Goal: Information Seeking & Learning: Learn about a topic

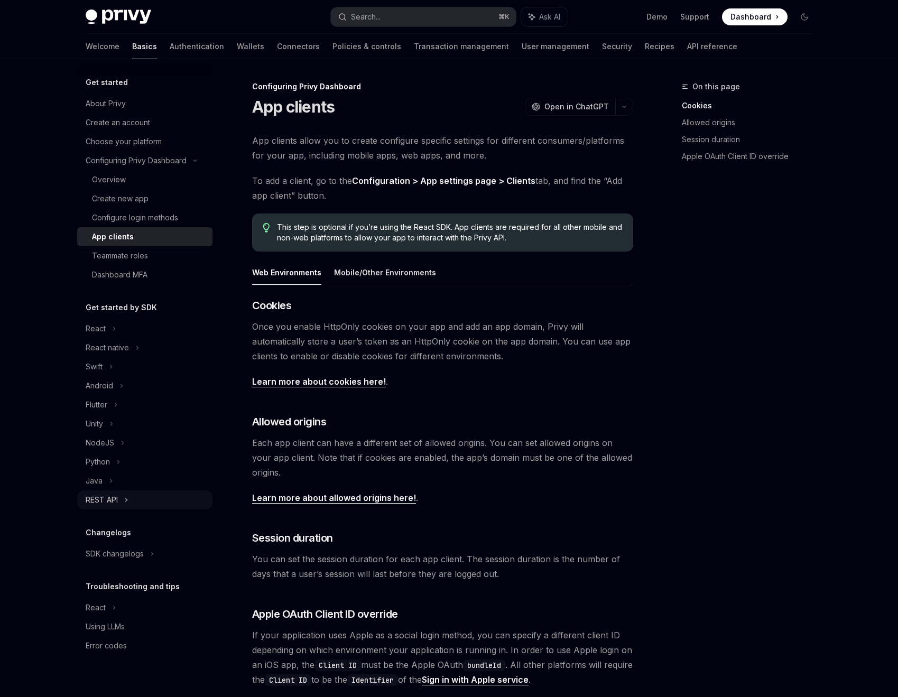
click at [97, 497] on div "REST API" at bounding box center [102, 500] width 32 height 13
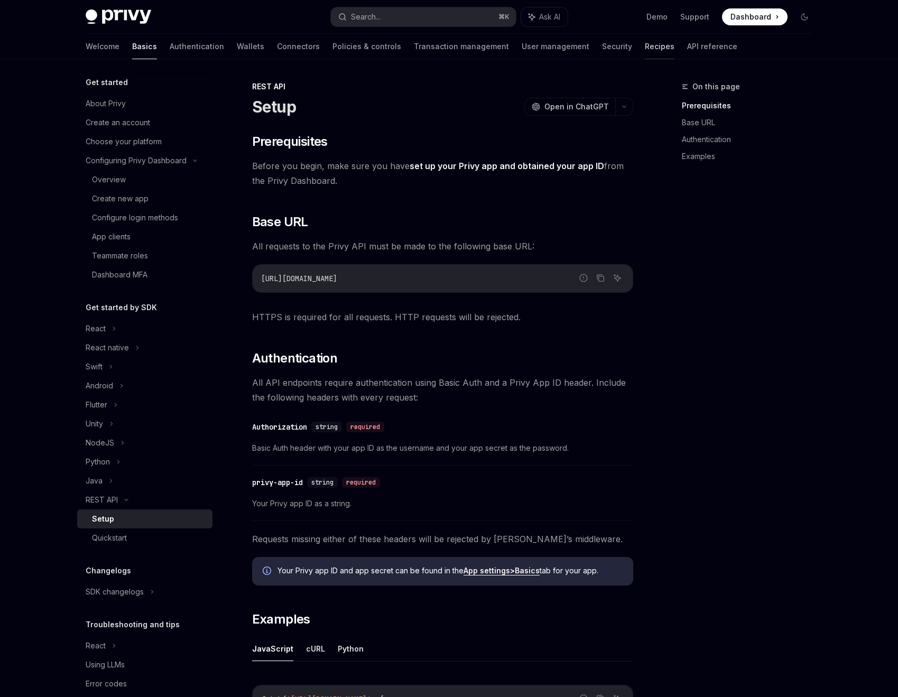
click at [645, 47] on link "Recipes" at bounding box center [660, 46] width 30 height 25
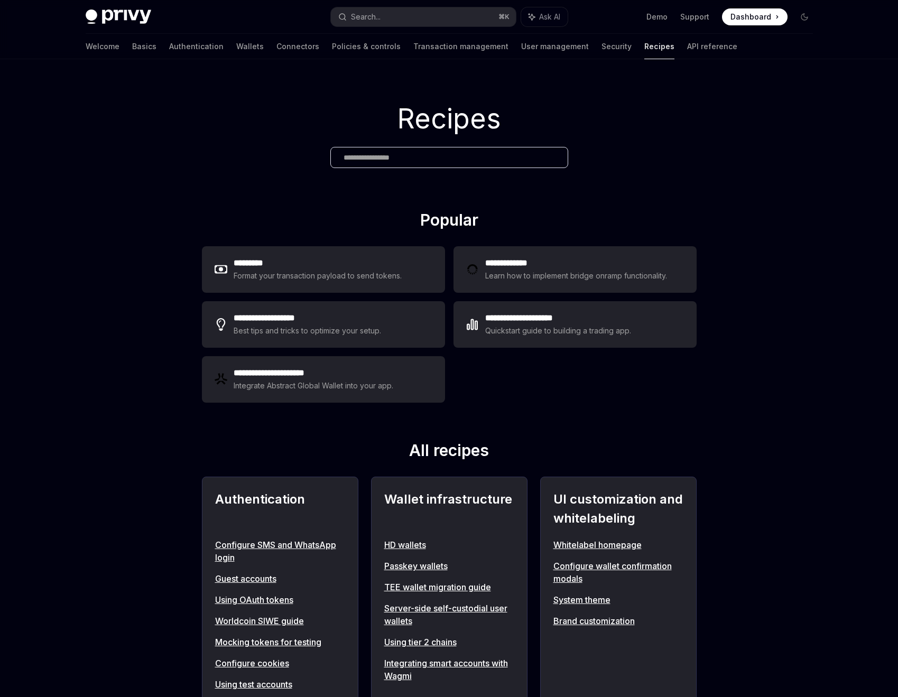
click at [93, 19] on img at bounding box center [119, 17] width 66 height 15
type textarea "*"
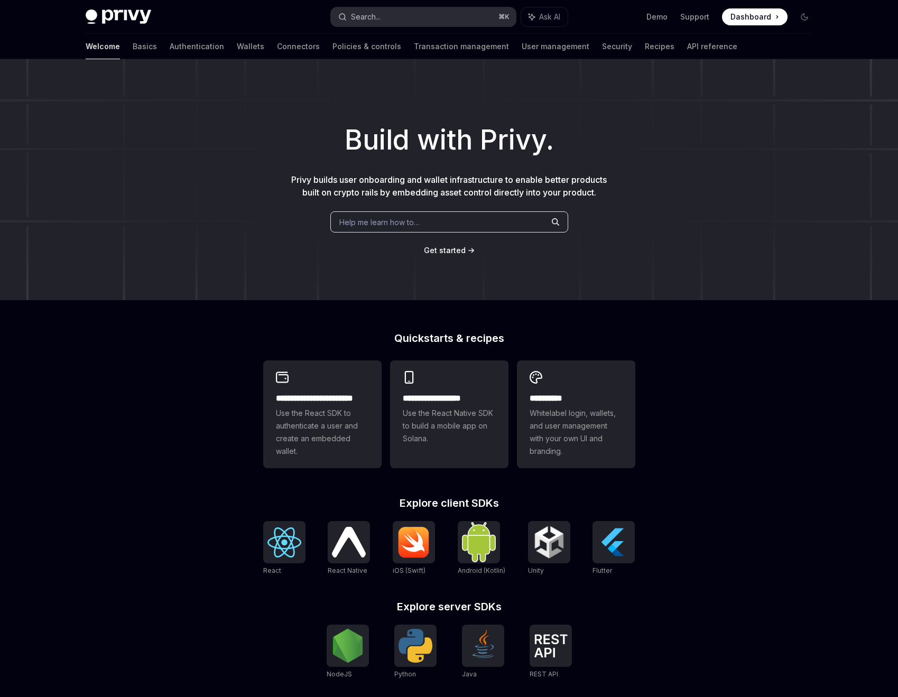
click at [372, 21] on div "Search..." at bounding box center [366, 17] width 30 height 13
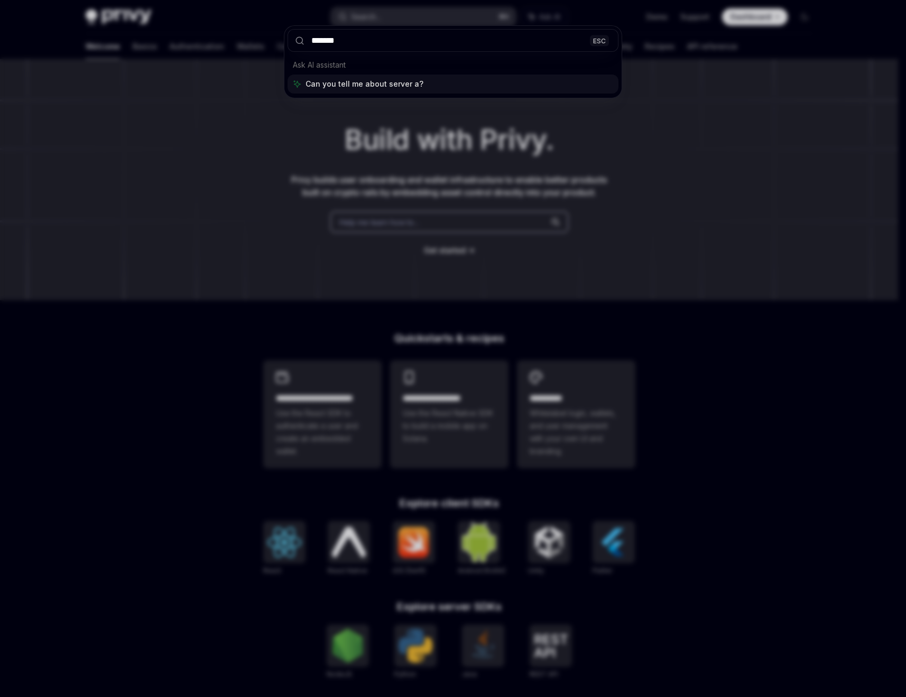
type input "******"
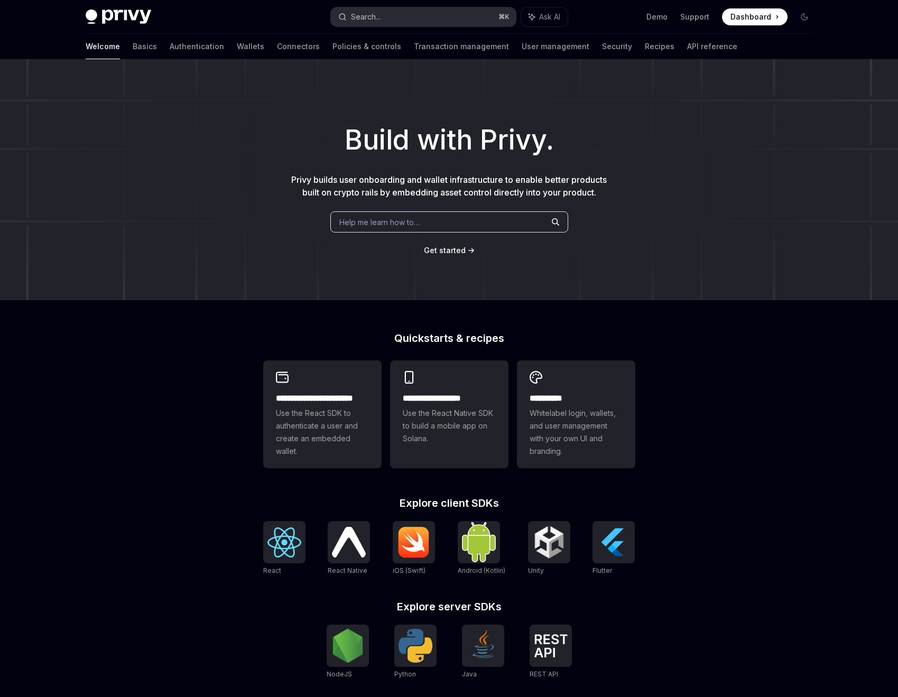
click at [382, 21] on button "Search... ⌘ K" at bounding box center [423, 16] width 185 height 19
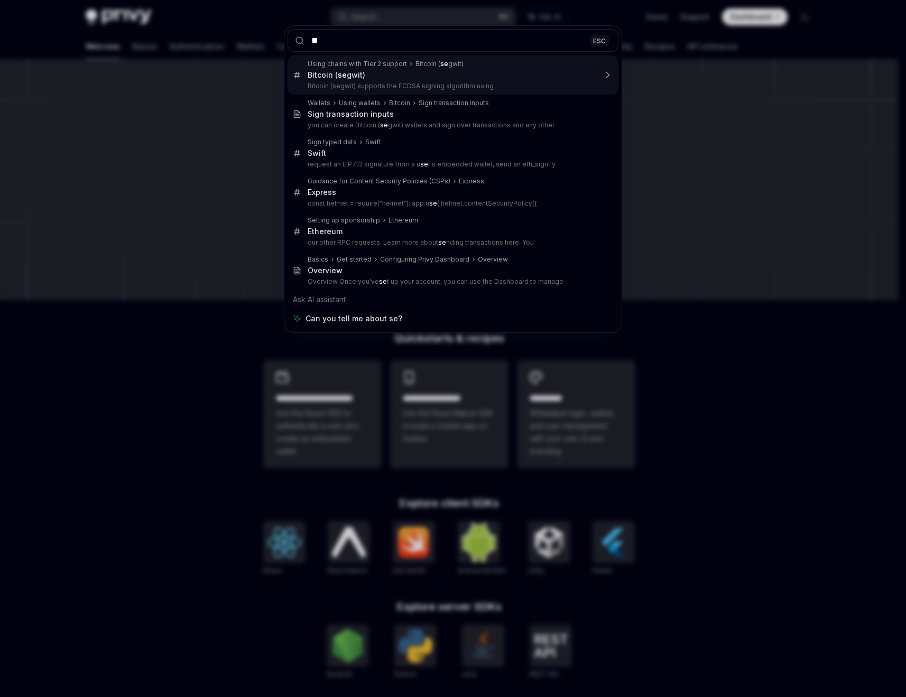
type input "***"
type textarea "*"
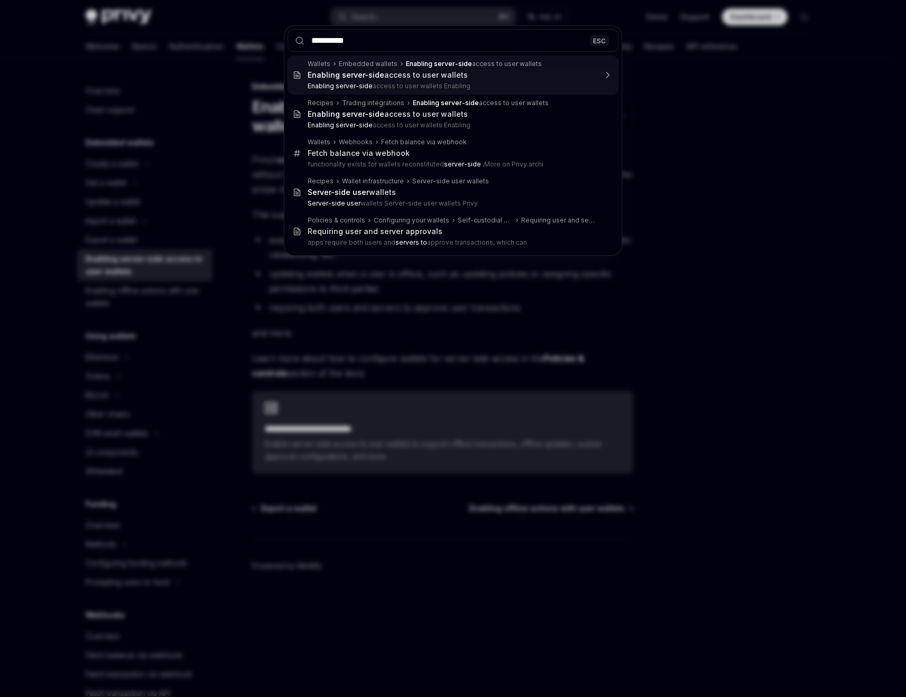
type input "**********"
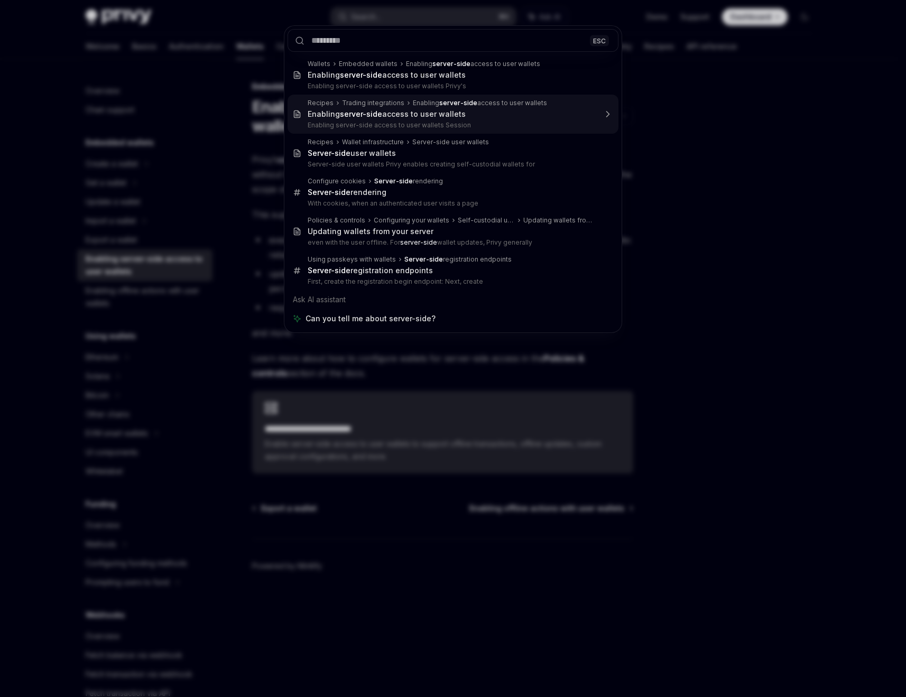
type textarea "*"
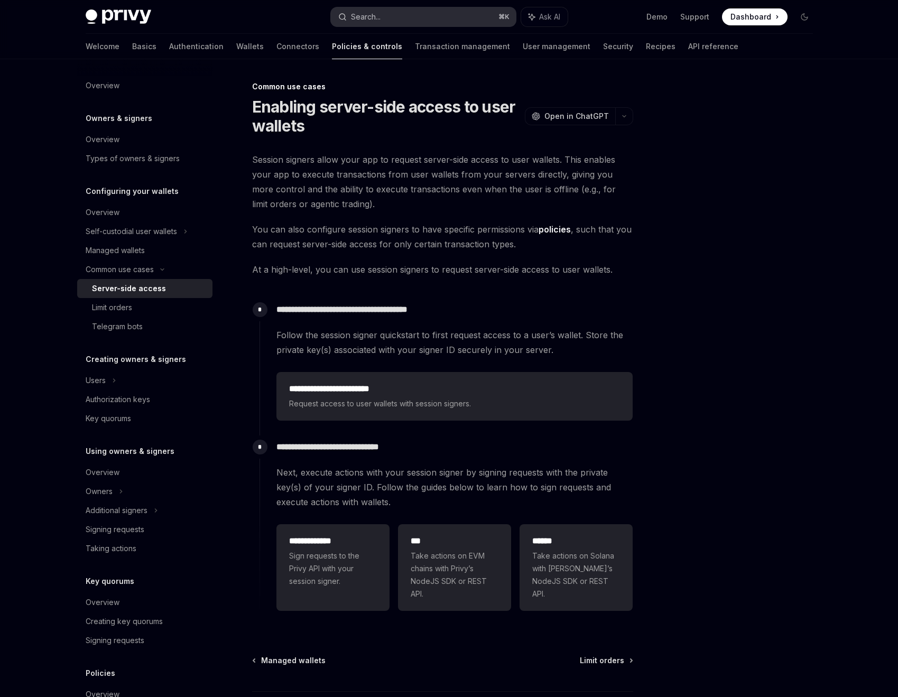
click at [420, 20] on button "Search... ⌘ K" at bounding box center [423, 16] width 185 height 19
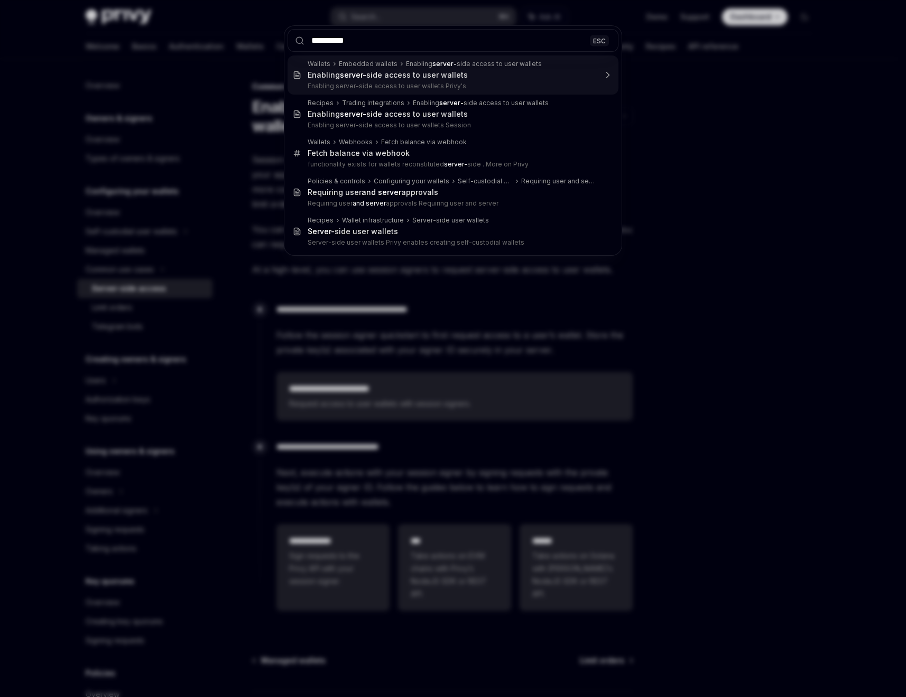
type input "**********"
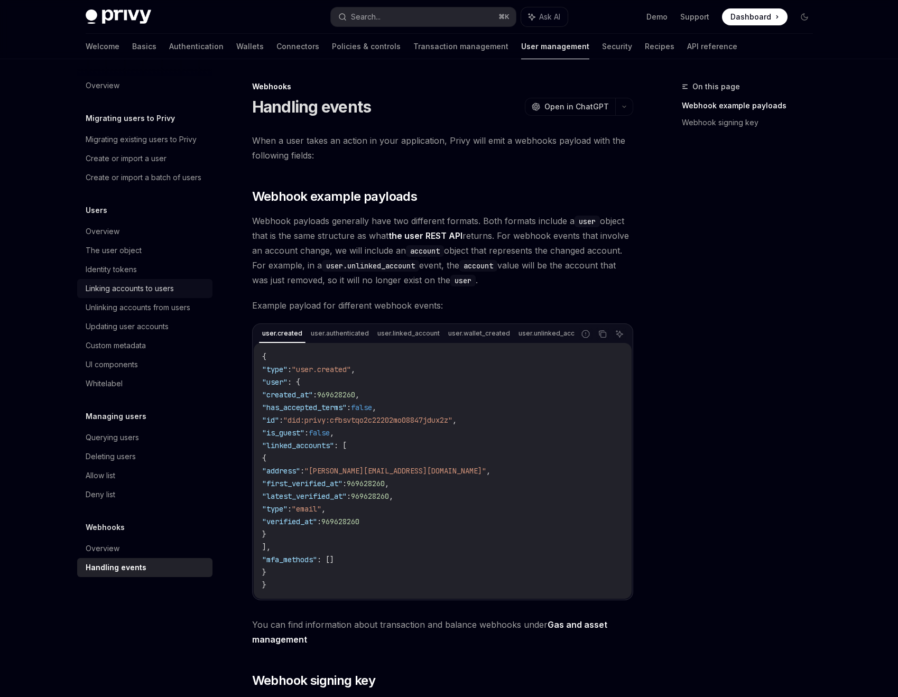
click at [143, 292] on div "Linking accounts to users" at bounding box center [130, 288] width 88 height 13
click at [137, 431] on div "Querying users" at bounding box center [112, 437] width 53 height 13
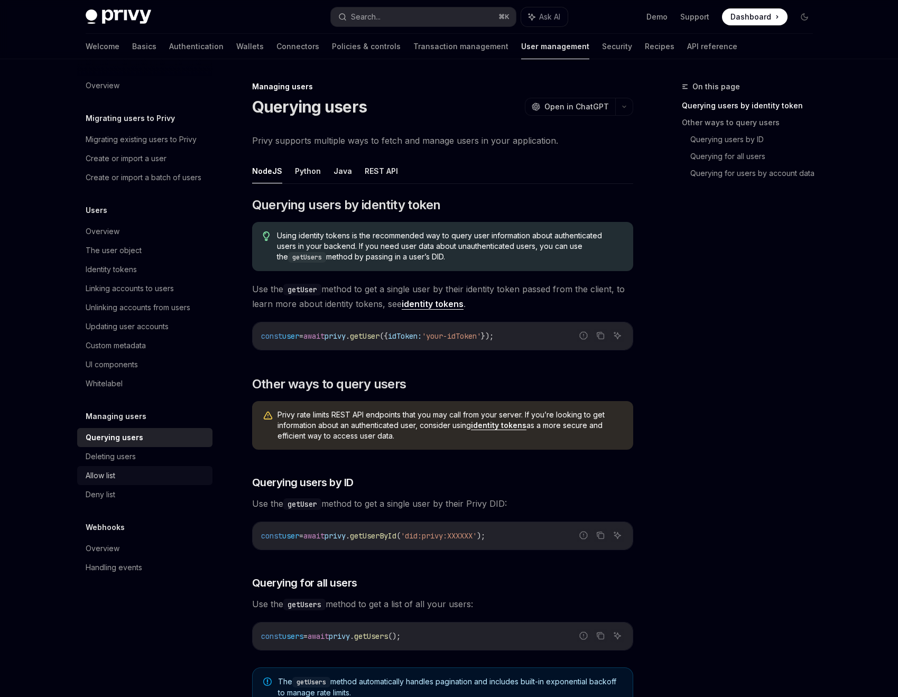
click at [120, 477] on div "Allow list" at bounding box center [146, 476] width 121 height 13
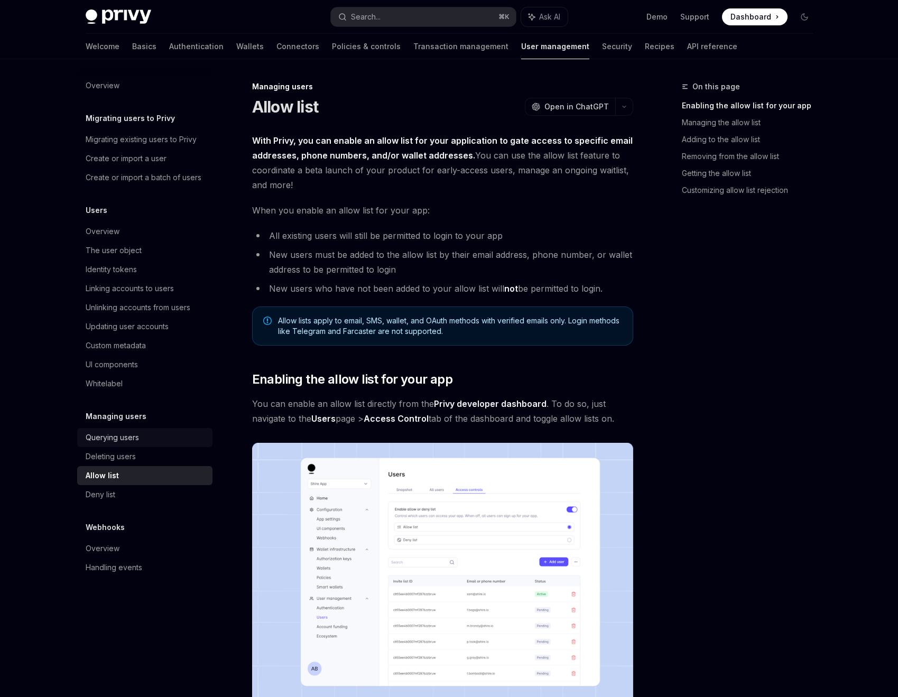
click at [133, 433] on div "Querying users" at bounding box center [112, 437] width 53 height 13
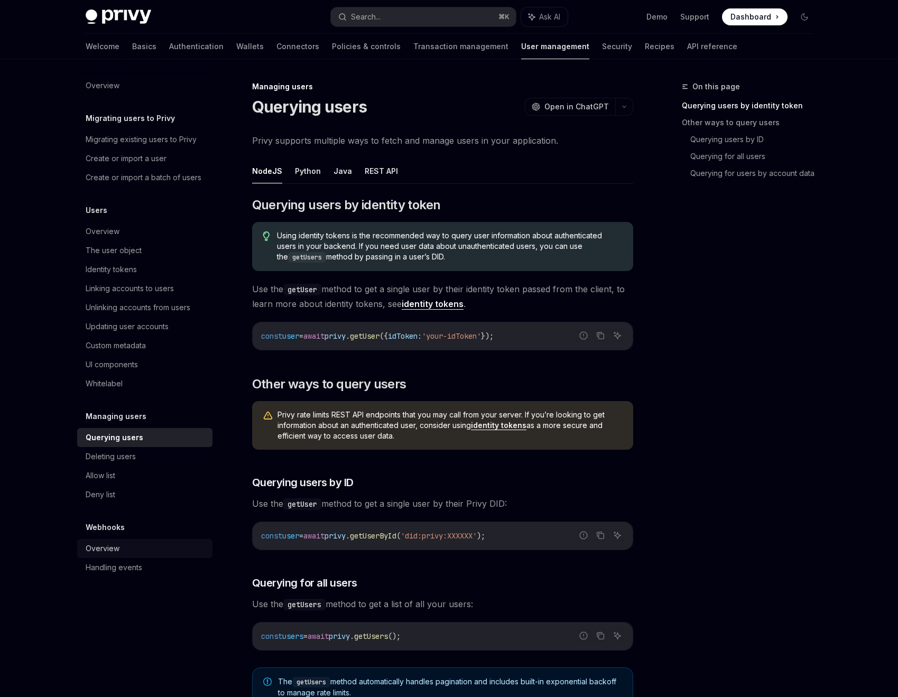
click at [106, 545] on div "Overview" at bounding box center [103, 549] width 34 height 13
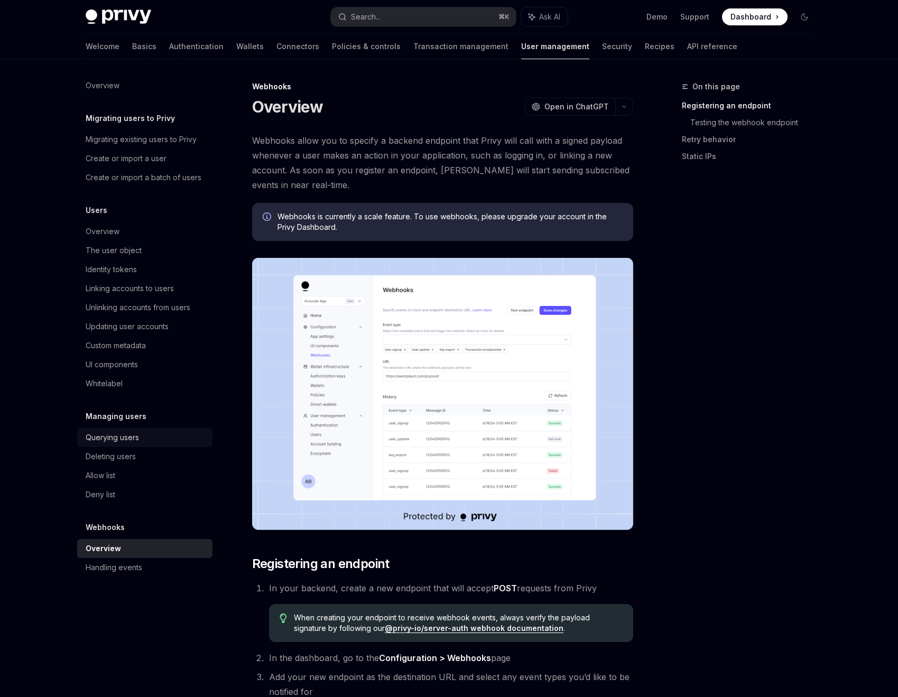
click at [140, 432] on div "Querying users" at bounding box center [146, 437] width 121 height 13
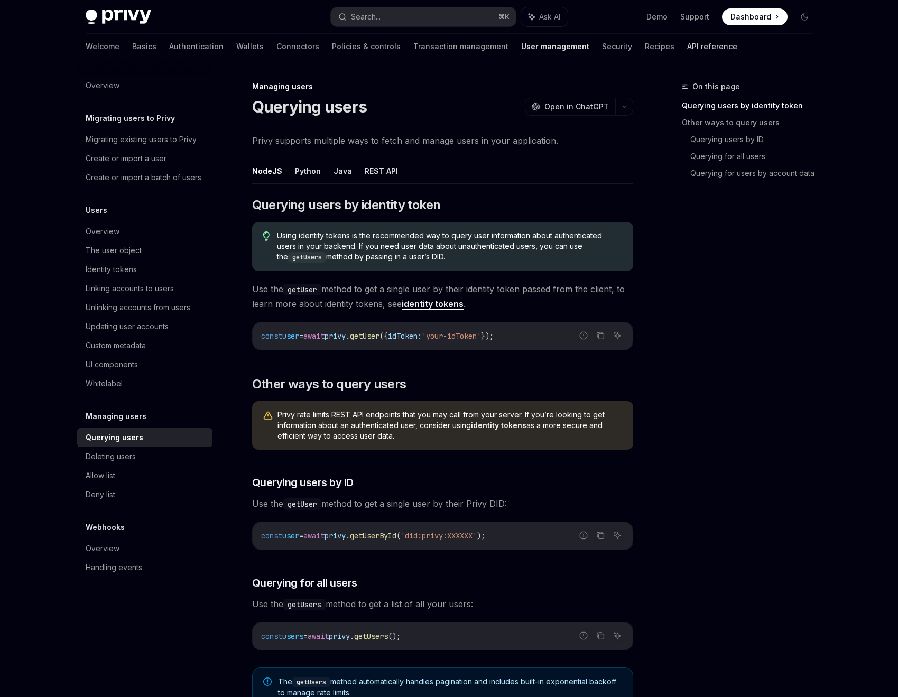
click at [687, 49] on link "API reference" at bounding box center [712, 46] width 50 height 25
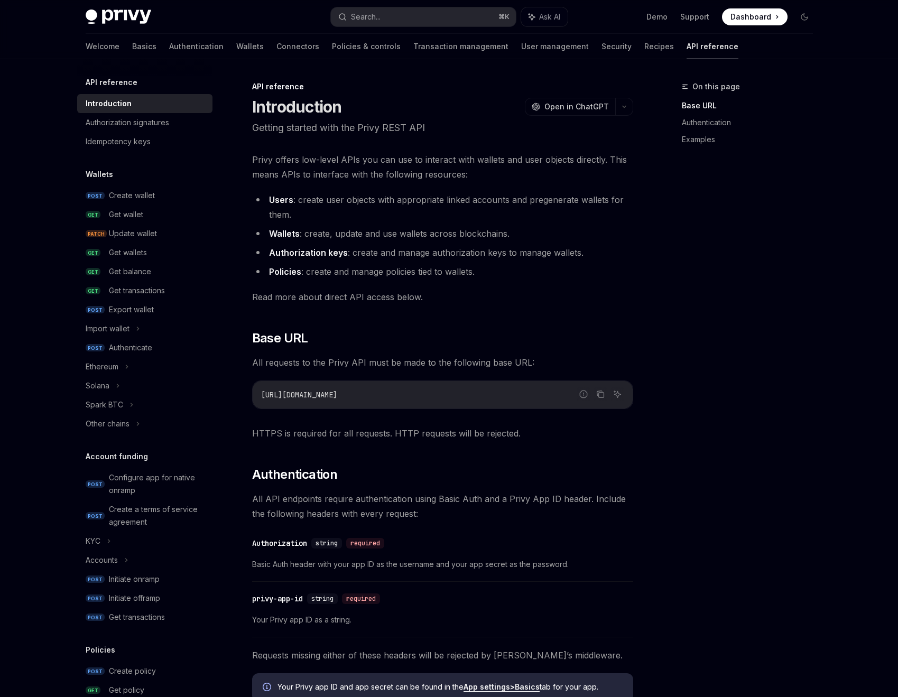
click at [608, 40] on div "Welcome Basics Authentication Wallets Connectors Policies & controls Transactio…" at bounding box center [412, 46] width 653 height 25
click at [645, 50] on link "Recipes" at bounding box center [660, 46] width 30 height 25
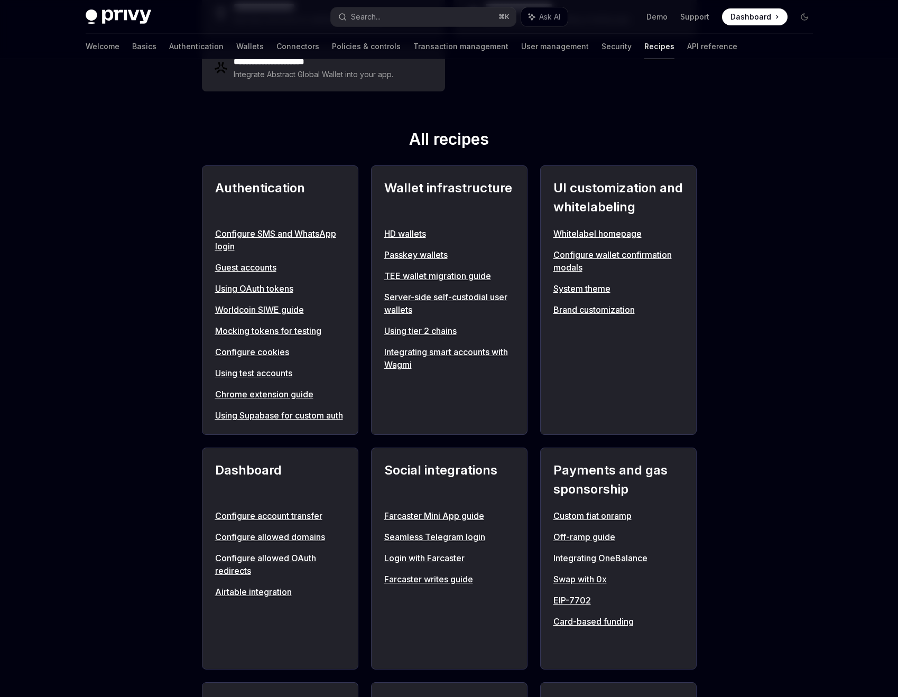
scroll to position [375, 0]
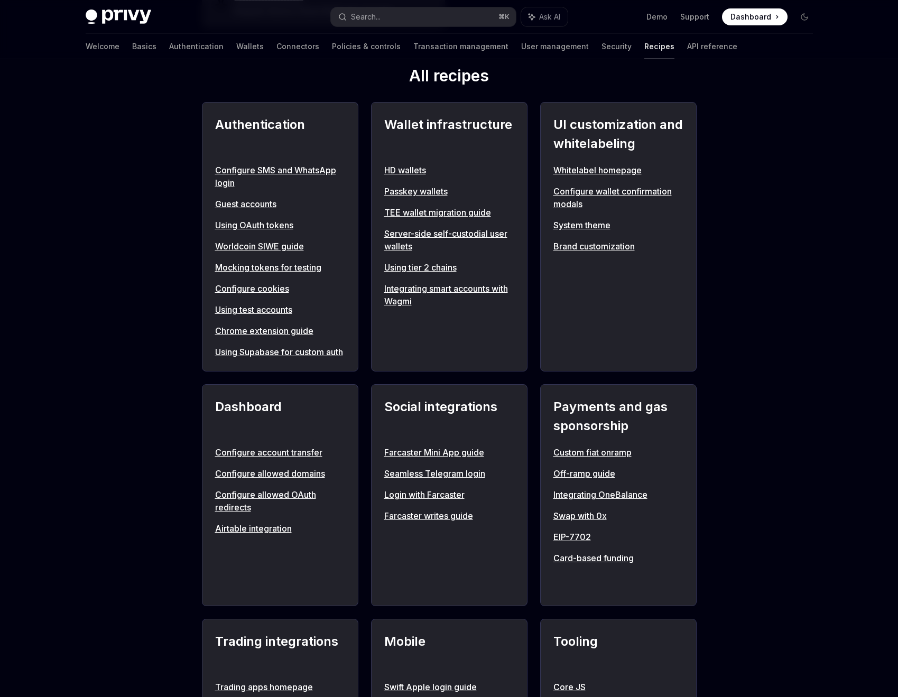
click at [254, 226] on link "Using OAuth tokens" at bounding box center [280, 225] width 130 height 13
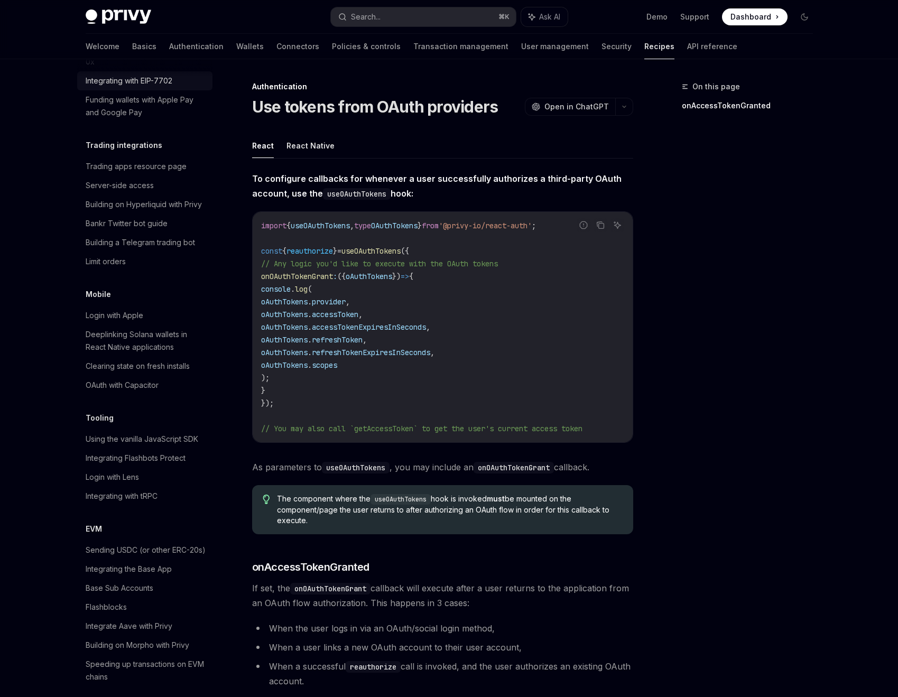
scroll to position [1062, 0]
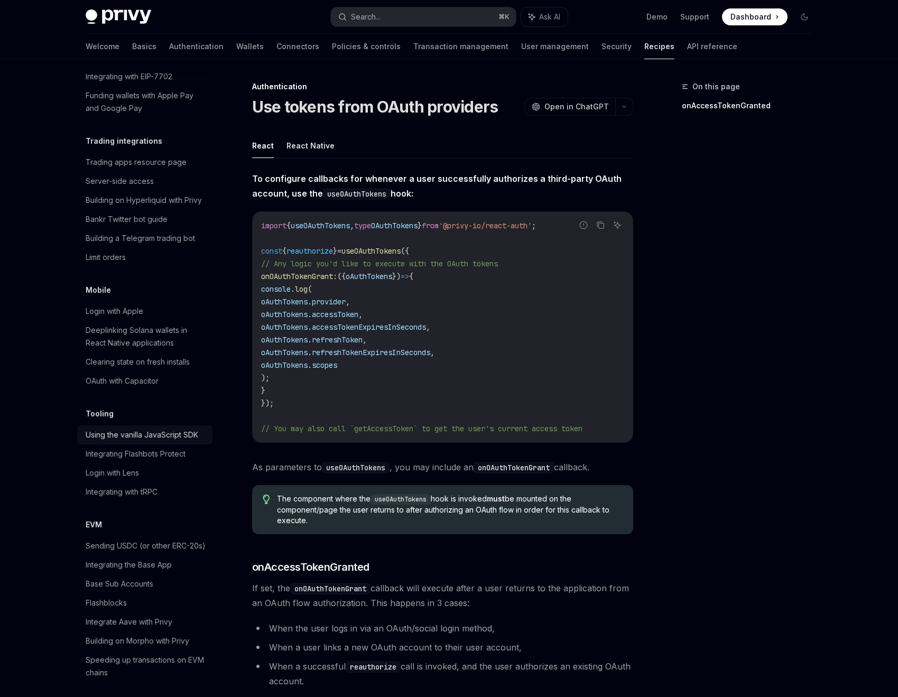
click at [170, 442] on div "Using the vanilla JavaScript SDK" at bounding box center [142, 435] width 113 height 13
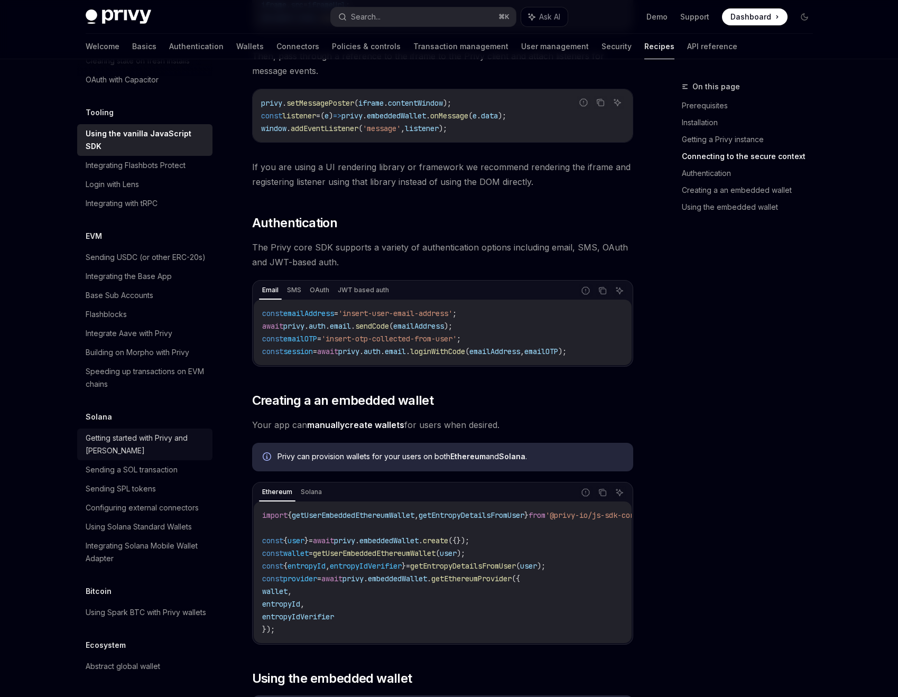
scroll to position [1465, 0]
click at [640, 492] on div "On this page Prerequisites Installation Getting a Privy instance Connecting to …" at bounding box center [449, 175] width 745 height 1883
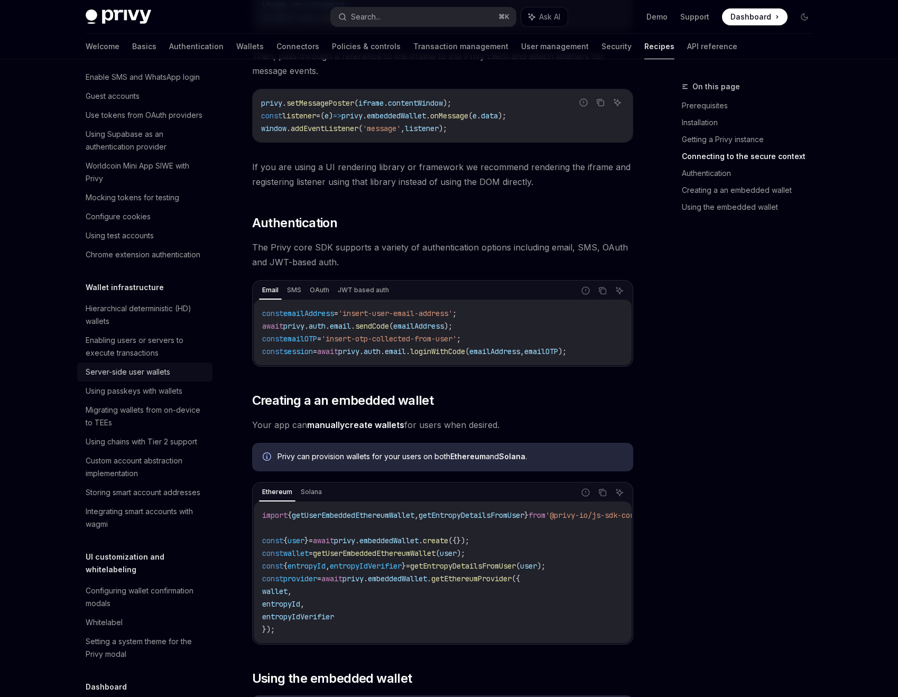
click at [108, 379] on div "Server-side user wallets" at bounding box center [128, 372] width 85 height 13
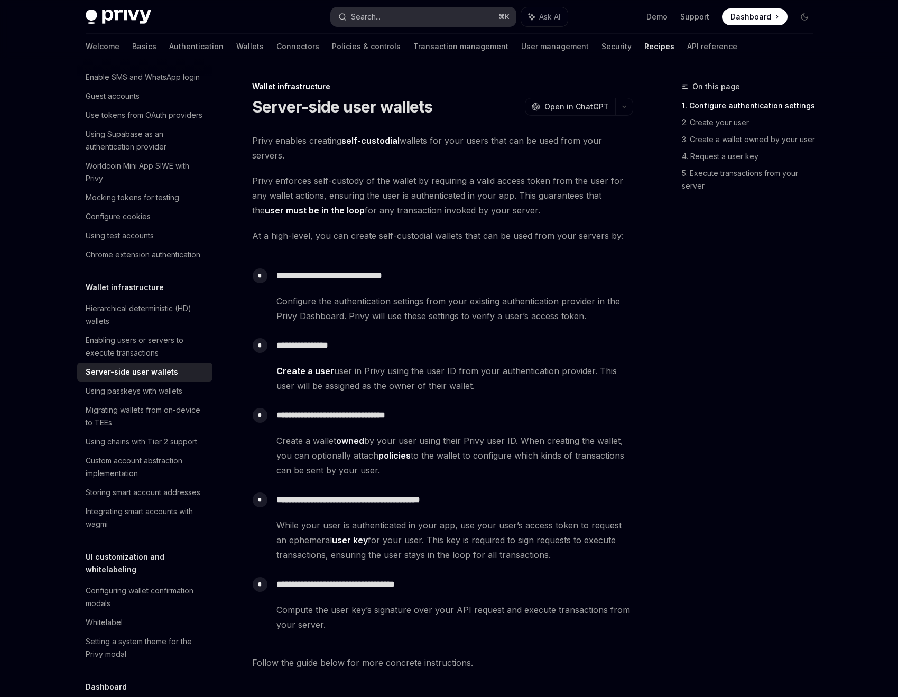
click at [417, 22] on button "Search... ⌘ K" at bounding box center [423, 16] width 185 height 19
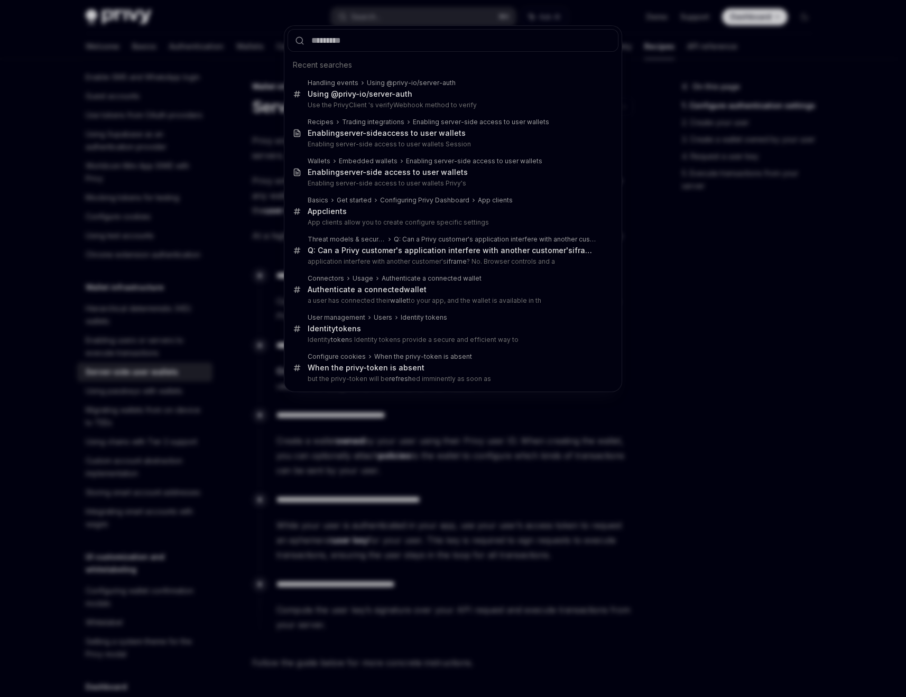
click at [178, 62] on div "Recent searches Handling events Using @privy-io/ server-auth Using @privy-io/ s…" at bounding box center [453, 348] width 906 height 697
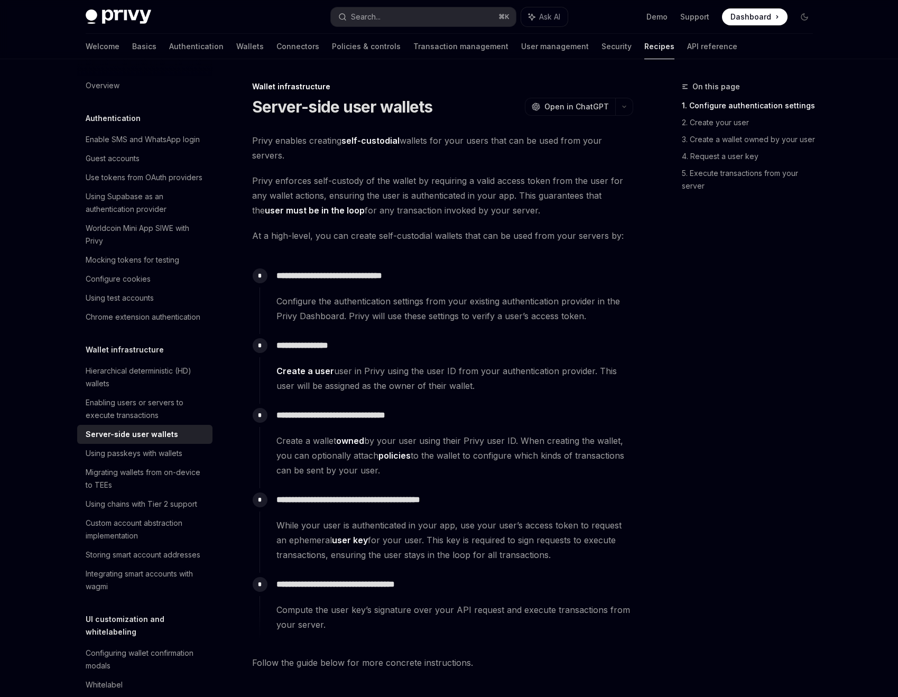
click at [107, 71] on div at bounding box center [144, 67] width 135 height 17
click at [103, 79] on div "Overview" at bounding box center [103, 85] width 34 height 13
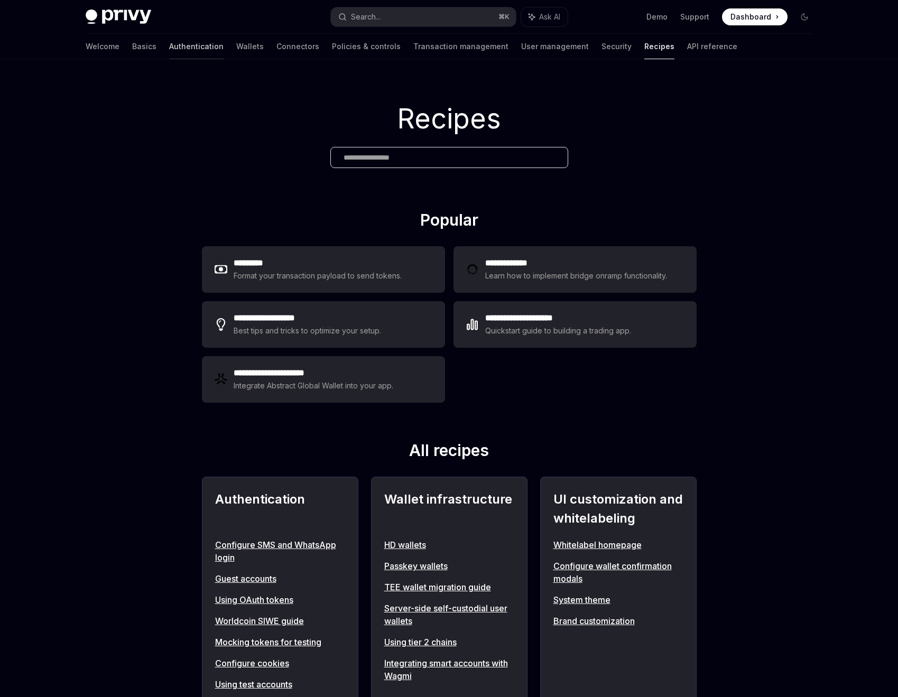
click at [169, 51] on link "Authentication" at bounding box center [196, 46] width 54 height 25
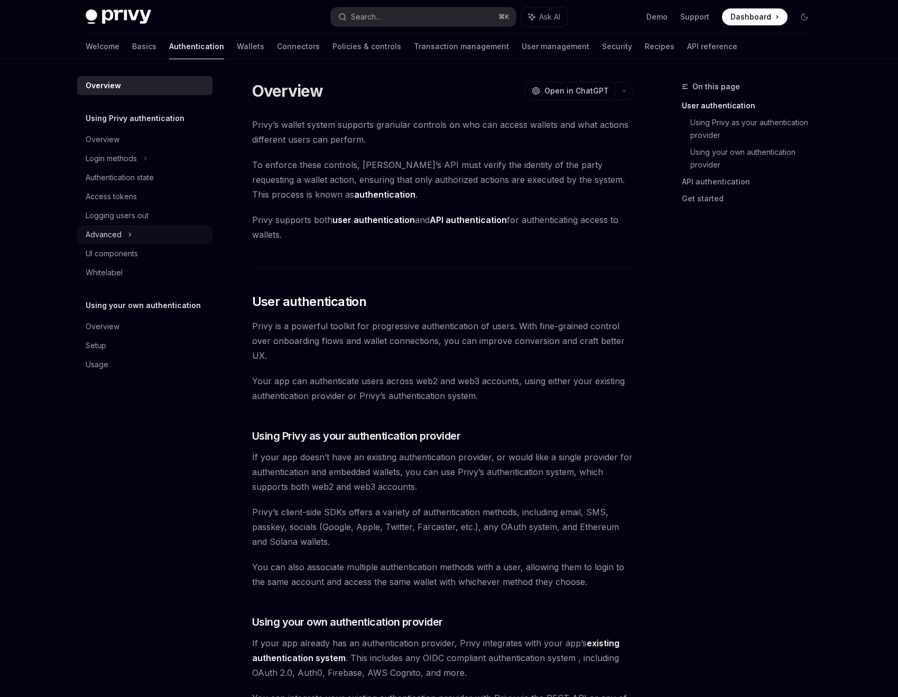
click at [125, 235] on div "Advanced" at bounding box center [144, 234] width 135 height 19
click at [138, 219] on div "Logging users out" at bounding box center [117, 215] width 63 height 13
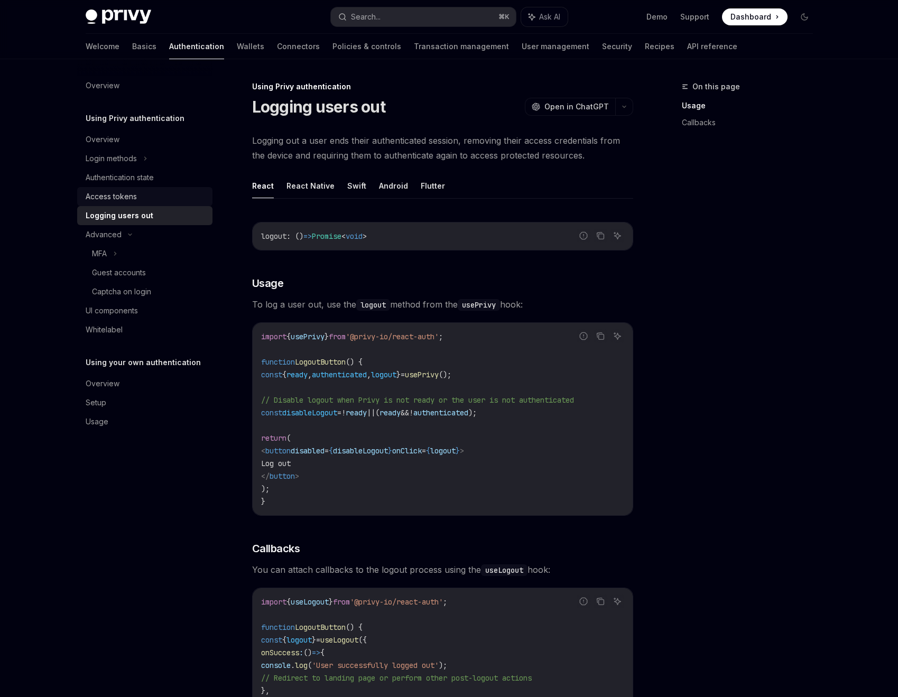
click at [132, 203] on div "Access tokens" at bounding box center [111, 196] width 51 height 13
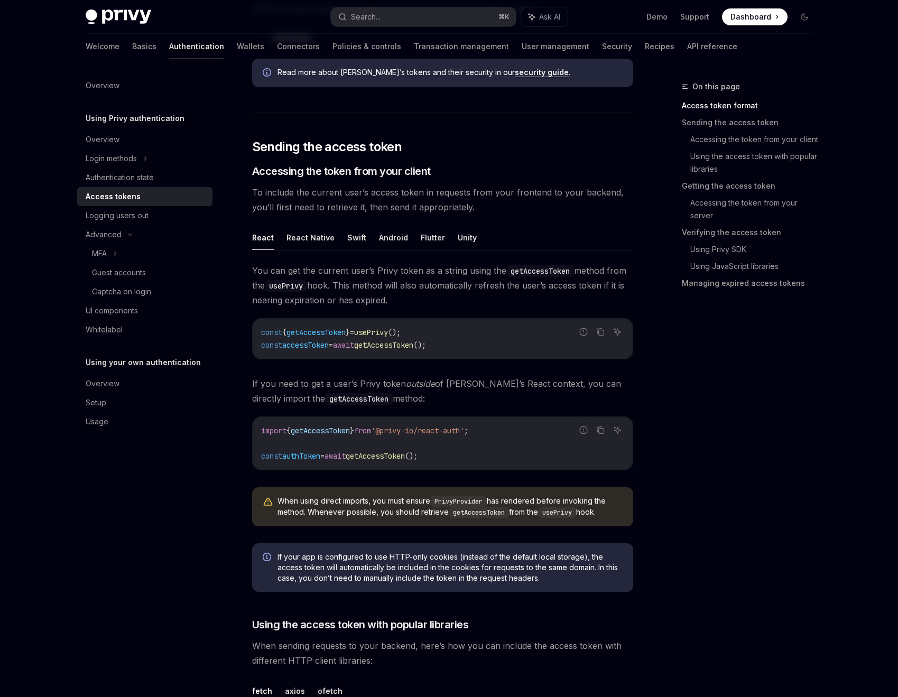
scroll to position [372, 0]
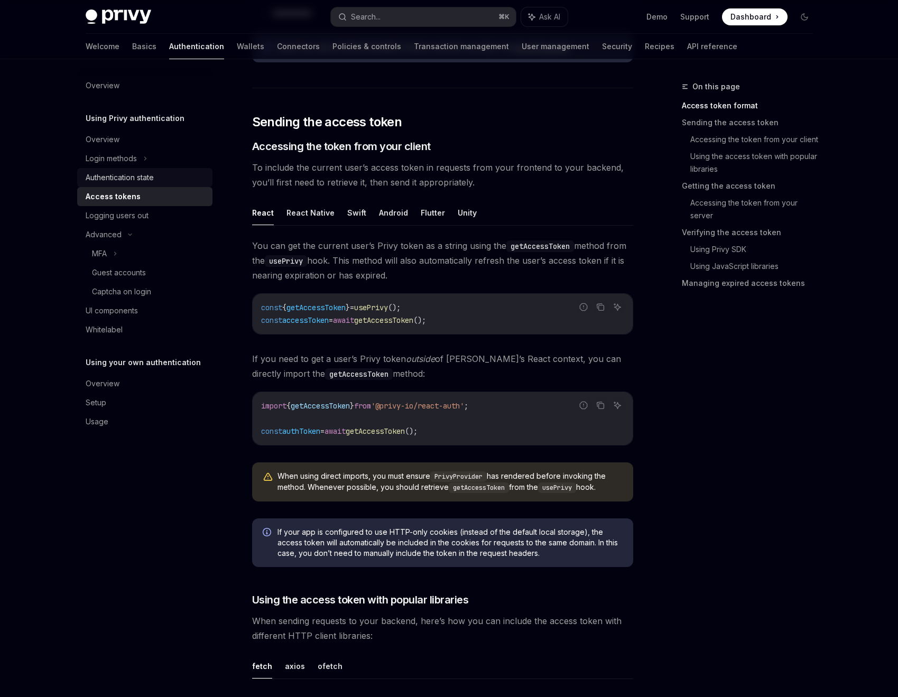
click at [144, 179] on div "Authentication state" at bounding box center [120, 177] width 68 height 13
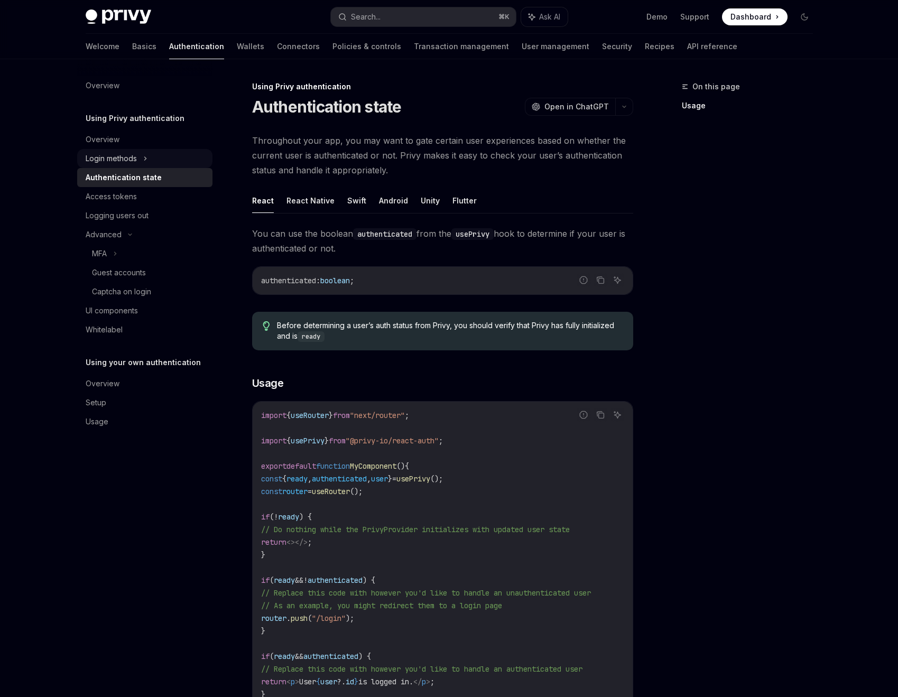
click at [146, 158] on icon at bounding box center [145, 158] width 2 height 3
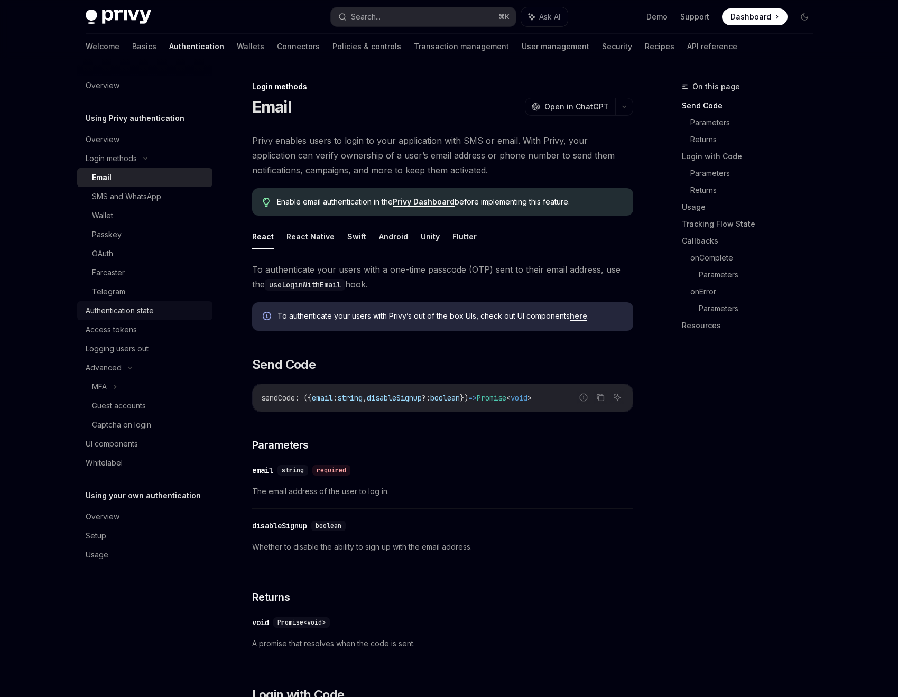
click at [132, 316] on div "Authentication state" at bounding box center [120, 311] width 68 height 13
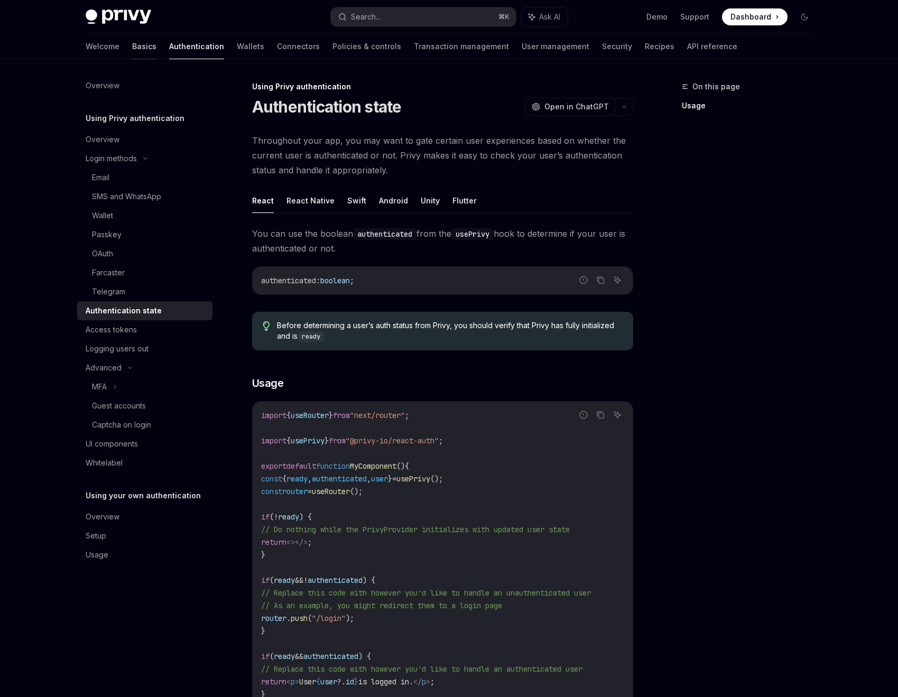
click at [132, 51] on link "Basics" at bounding box center [144, 46] width 24 height 25
type textarea "*"
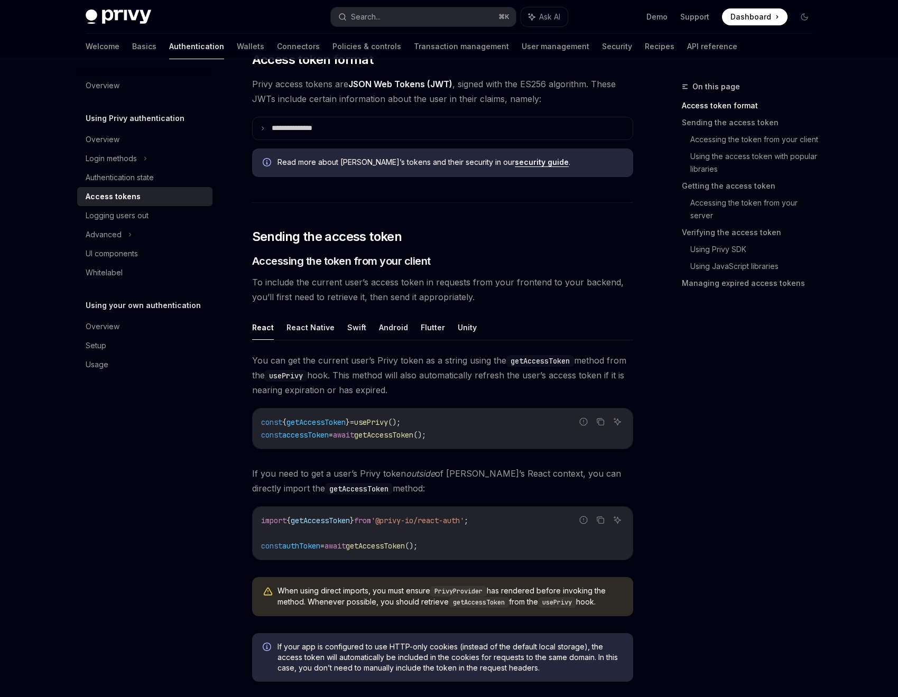
scroll to position [333, 0]
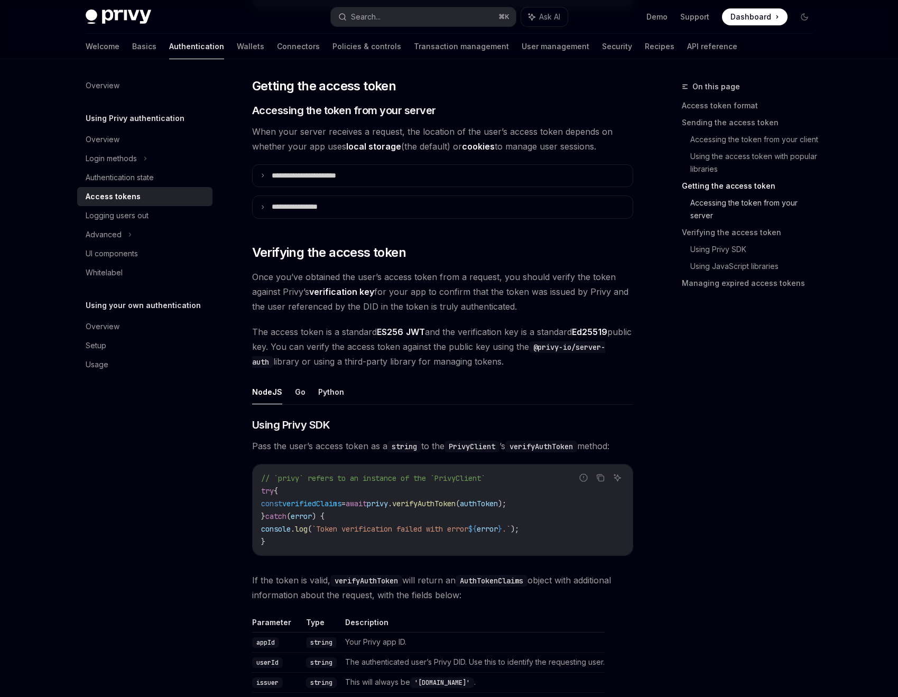
click at [738, 195] on link "Accessing the token from your server" at bounding box center [756, 210] width 131 height 30
